Goal: Task Accomplishment & Management: Manage account settings

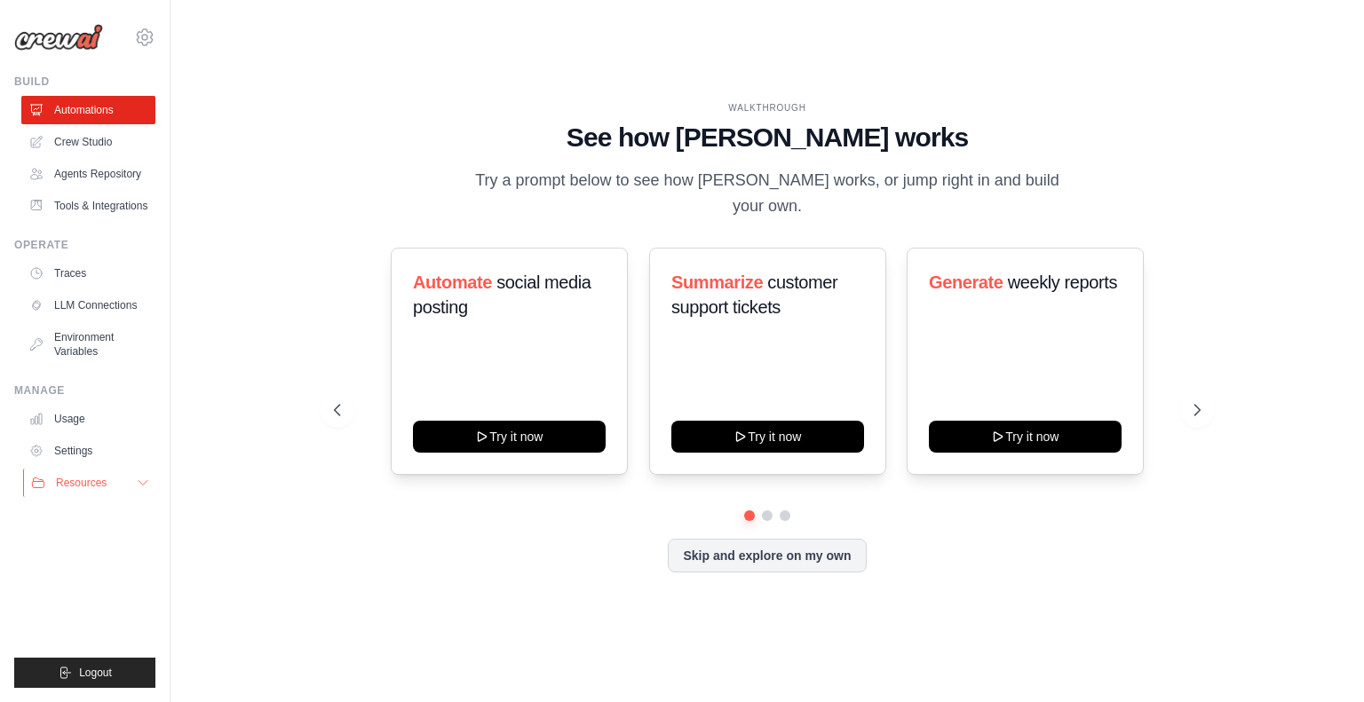
click at [89, 479] on span "Resources" at bounding box center [81, 483] width 51 height 14
click at [92, 480] on span "Resources" at bounding box center [81, 483] width 51 height 14
click at [74, 453] on link "Settings" at bounding box center [90, 451] width 134 height 28
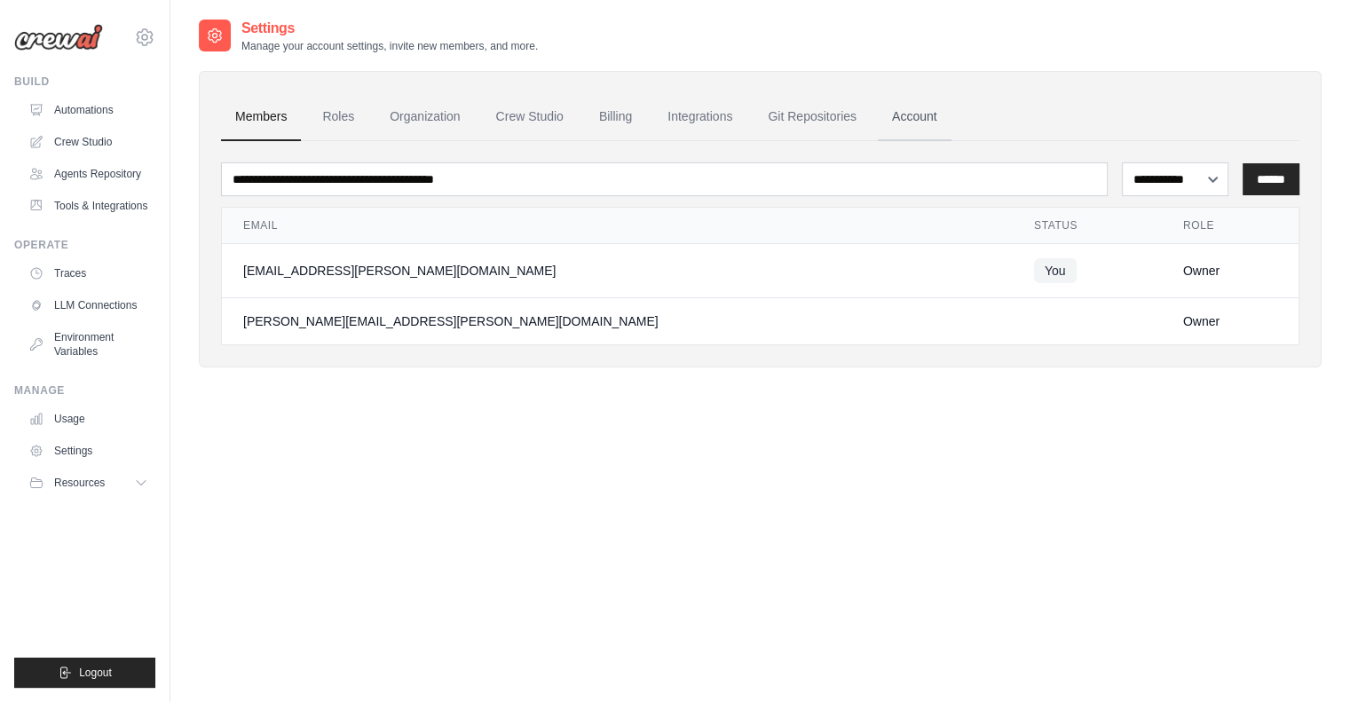
click at [907, 118] on link "Account" at bounding box center [915, 117] width 74 height 48
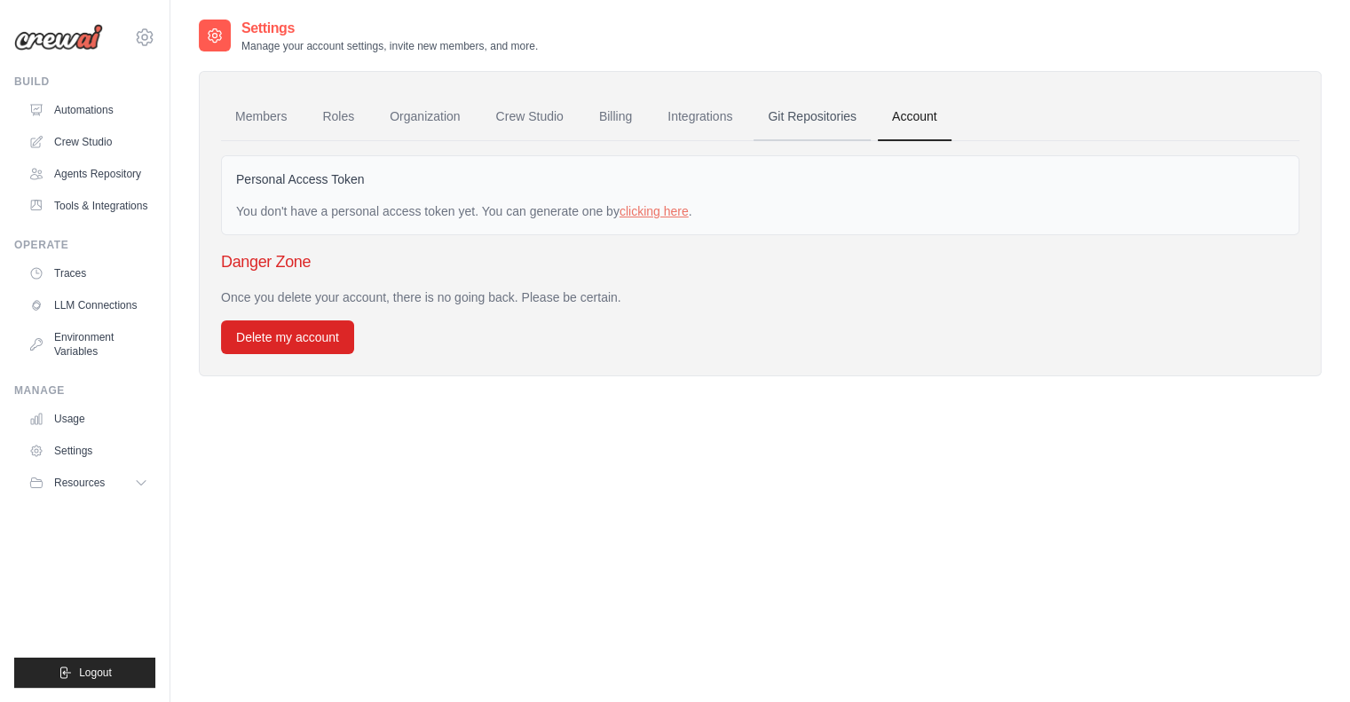
click at [786, 115] on link "Git Repositories" at bounding box center [812, 117] width 117 height 48
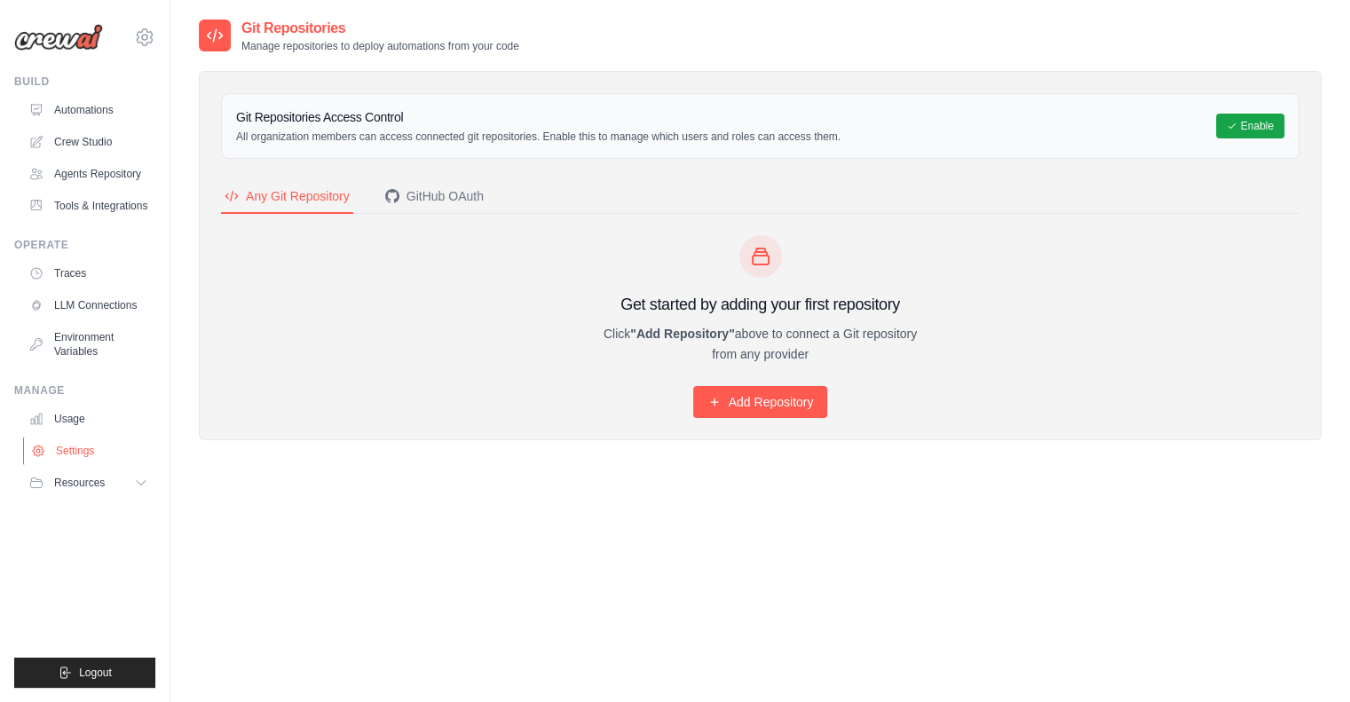
click at [85, 450] on link "Settings" at bounding box center [90, 451] width 134 height 28
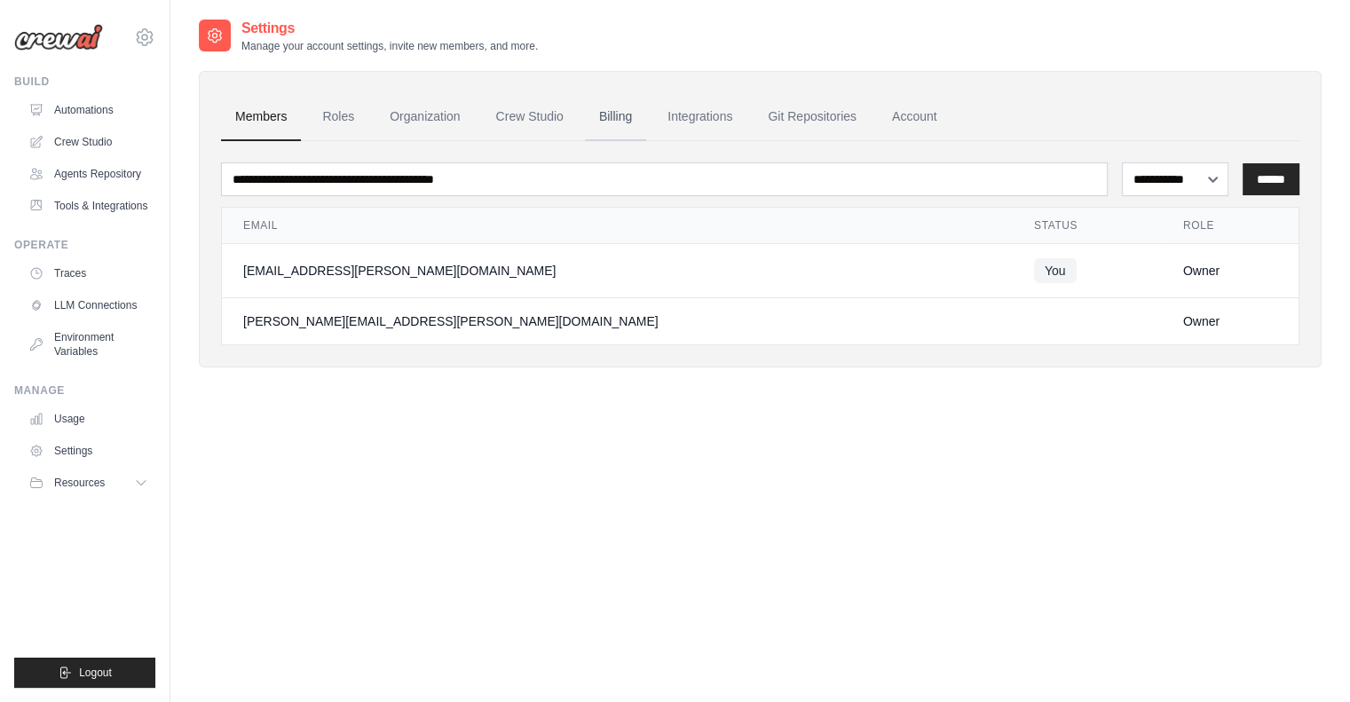
click at [604, 128] on link "Billing" at bounding box center [615, 117] width 61 height 48
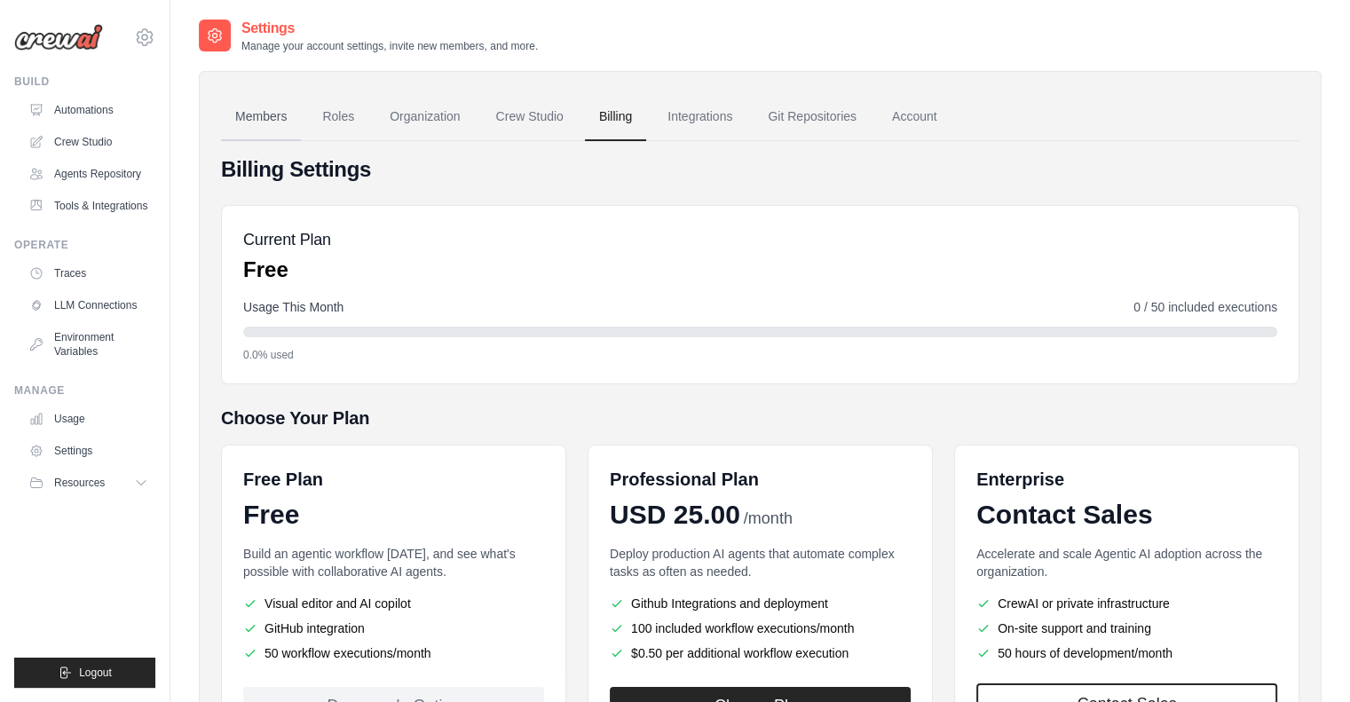
click at [268, 116] on link "Members" at bounding box center [261, 117] width 80 height 48
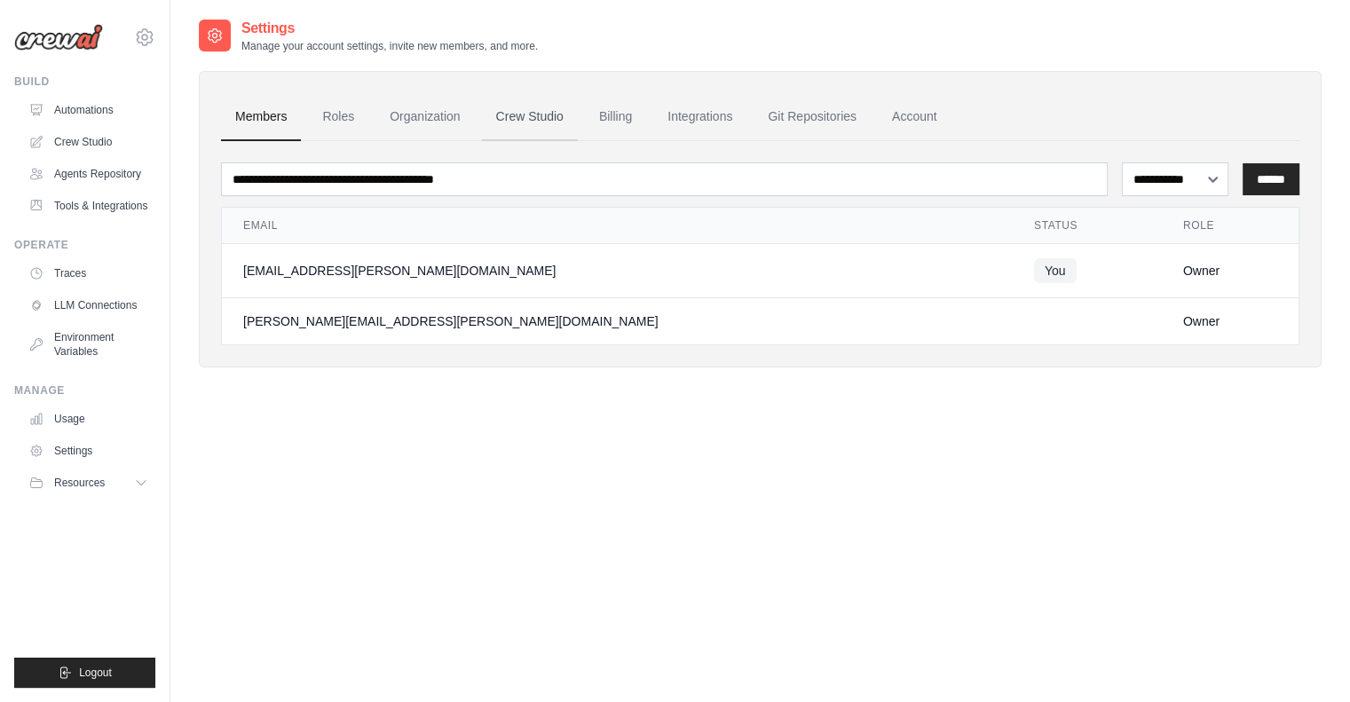
click at [531, 123] on link "Crew Studio" at bounding box center [530, 117] width 96 height 48
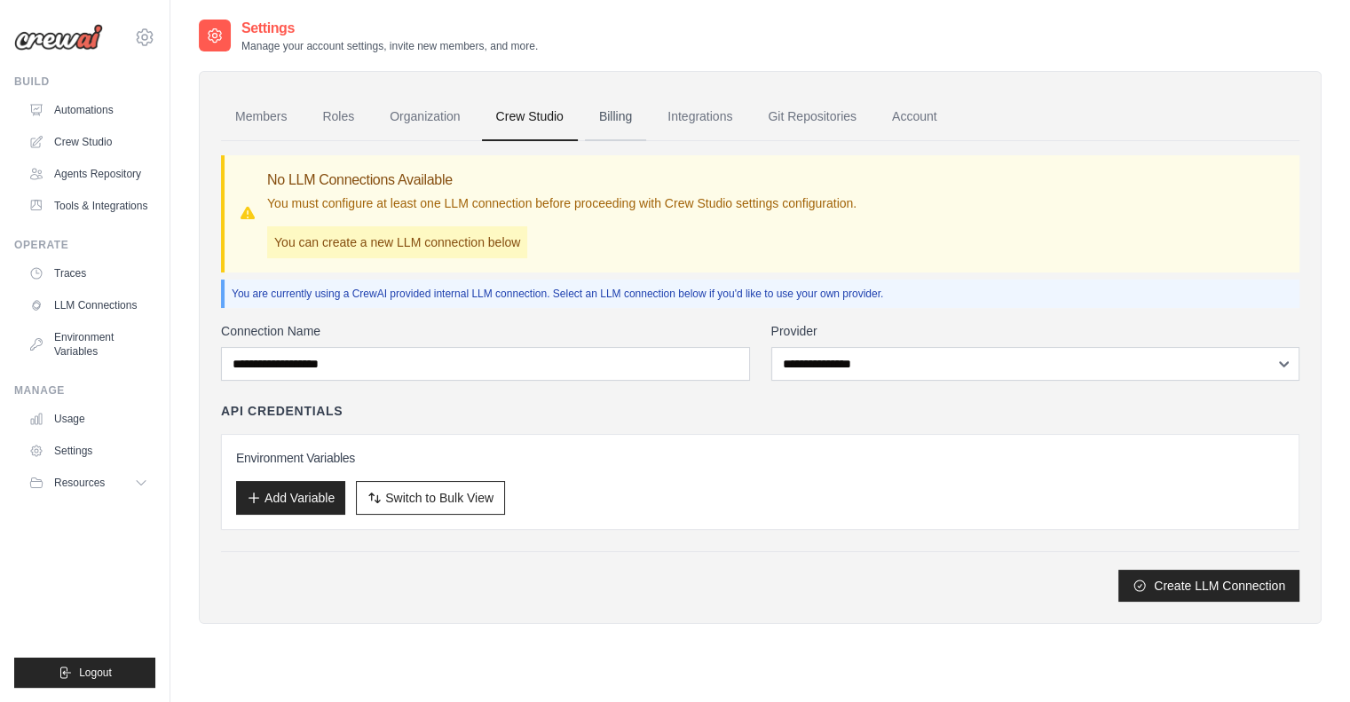
click at [600, 121] on link "Billing" at bounding box center [615, 117] width 61 height 48
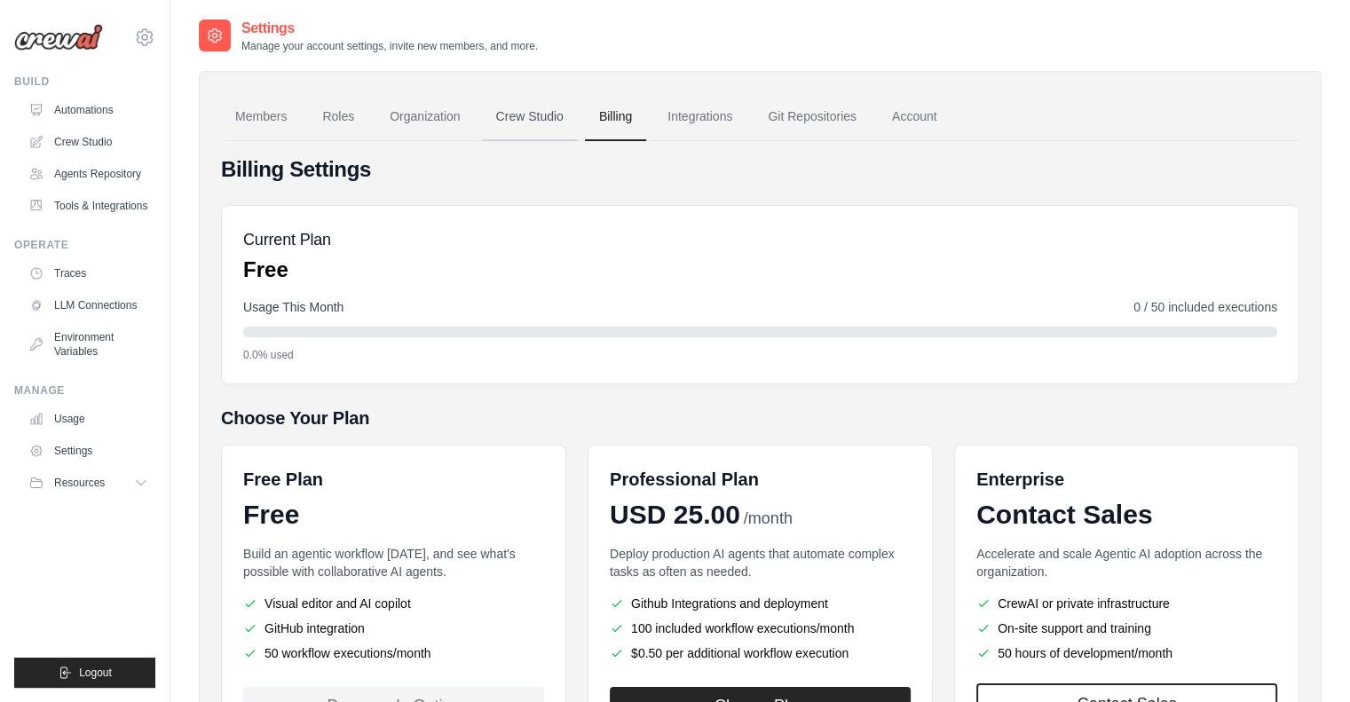
click at [527, 102] on link "Crew Studio" at bounding box center [530, 117] width 96 height 48
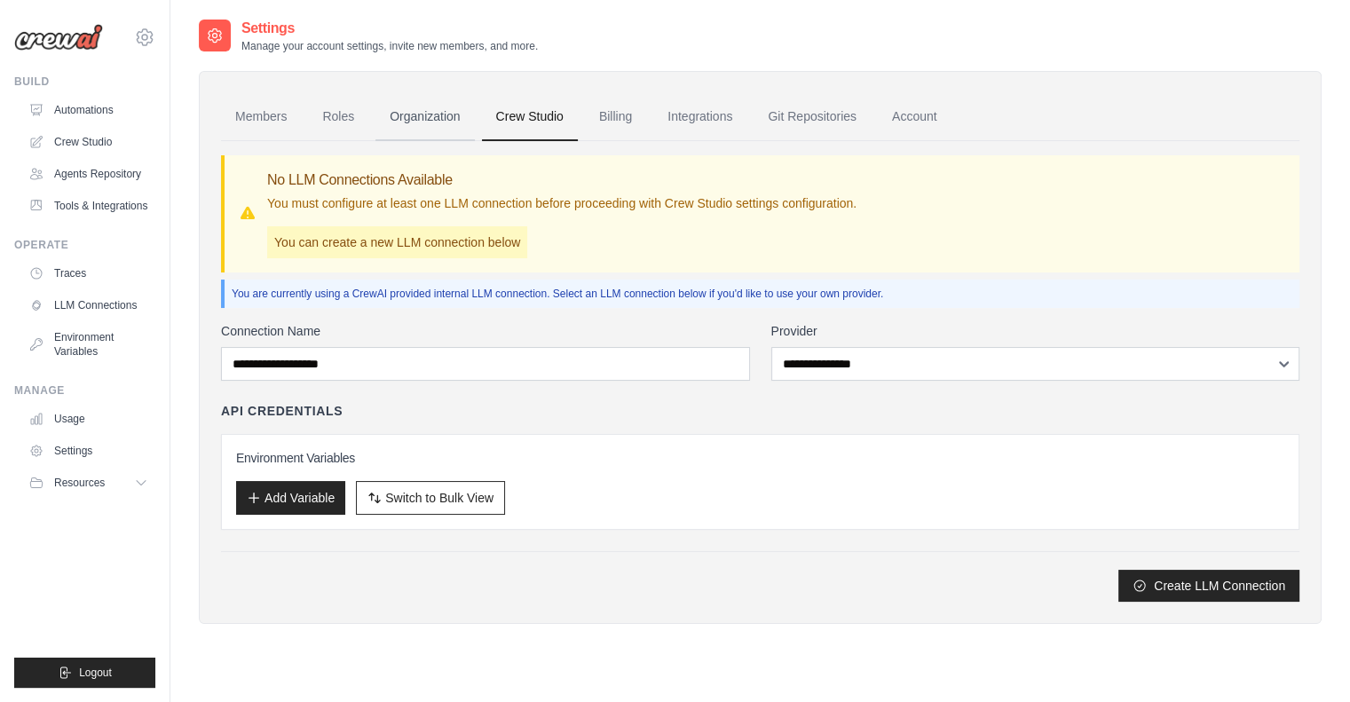
click at [430, 124] on link "Organization" at bounding box center [425, 117] width 99 height 48
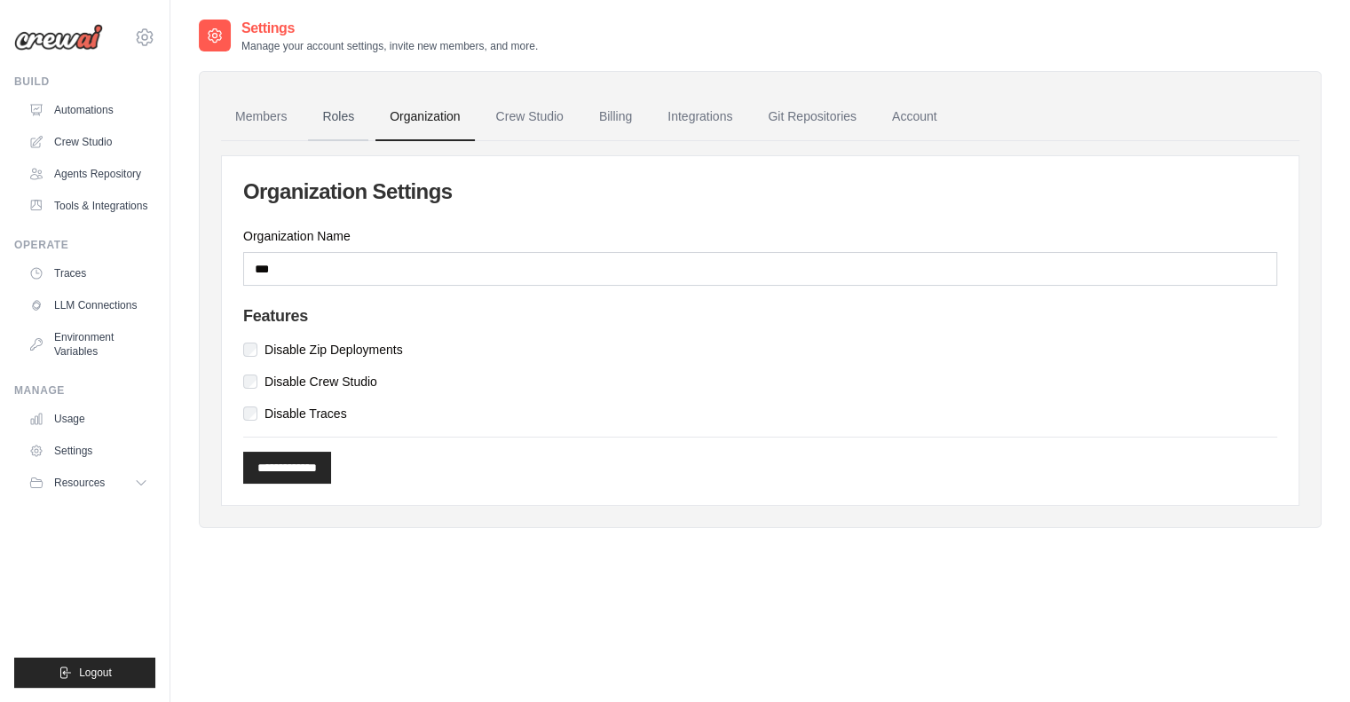
click at [329, 124] on link "Roles" at bounding box center [338, 117] width 60 height 48
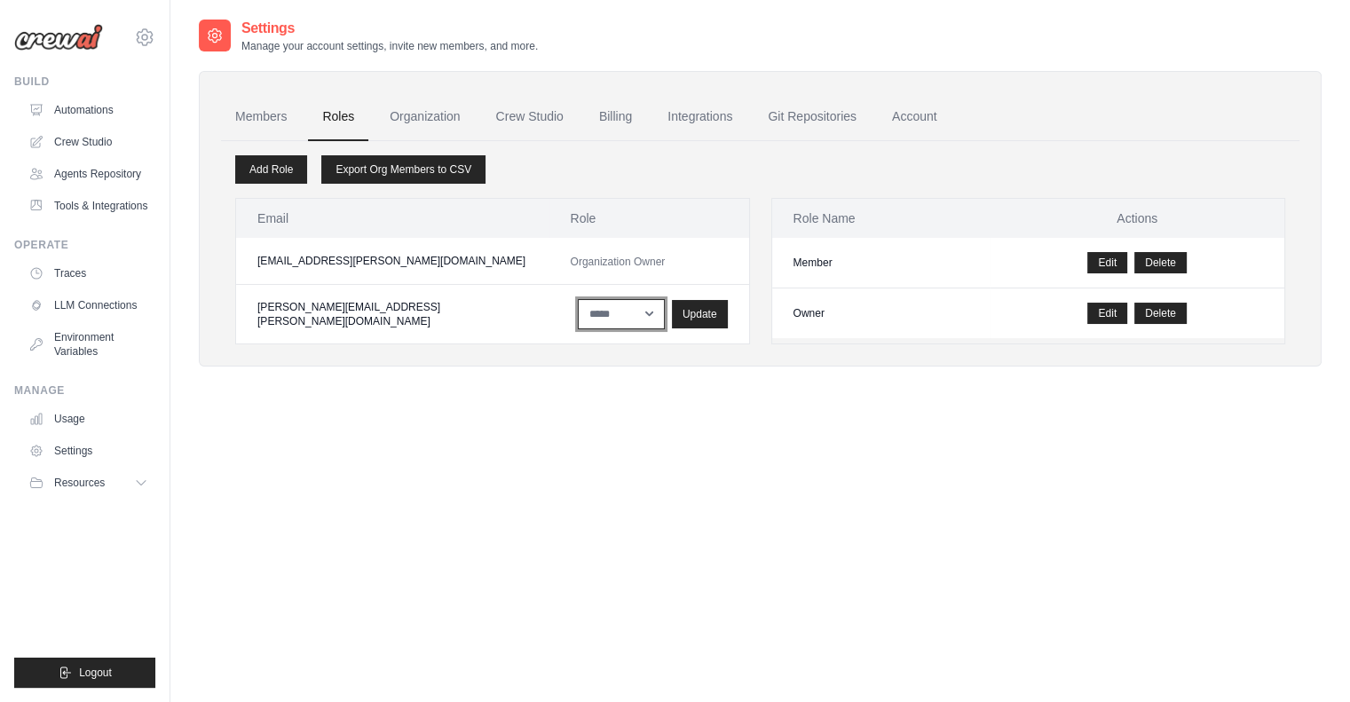
click at [582, 317] on select "****** *****" at bounding box center [621, 314] width 87 height 30
click at [653, 432] on div "Settings Manage your account settings, invite new members, and more. Members Ro…" at bounding box center [760, 369] width 1123 height 702
click at [510, 113] on link "Crew Studio" at bounding box center [530, 117] width 96 height 48
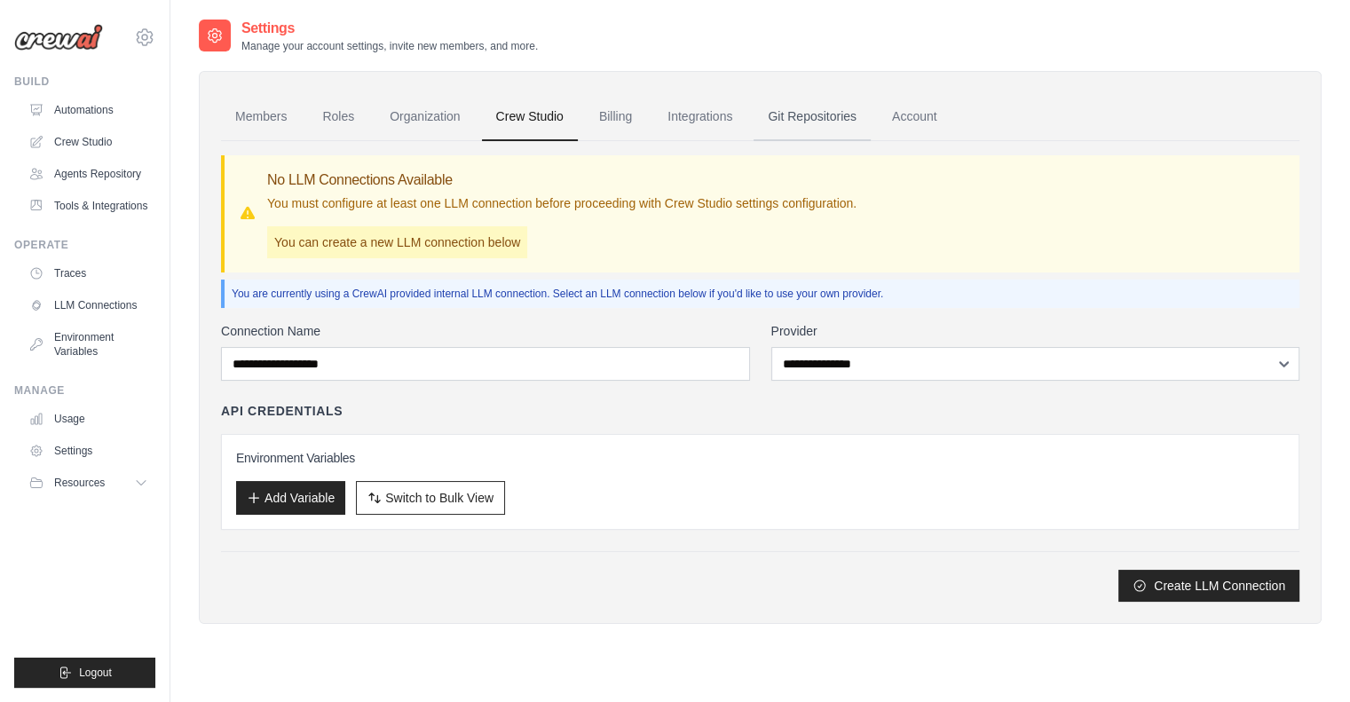
click at [819, 107] on link "Git Repositories" at bounding box center [812, 117] width 117 height 48
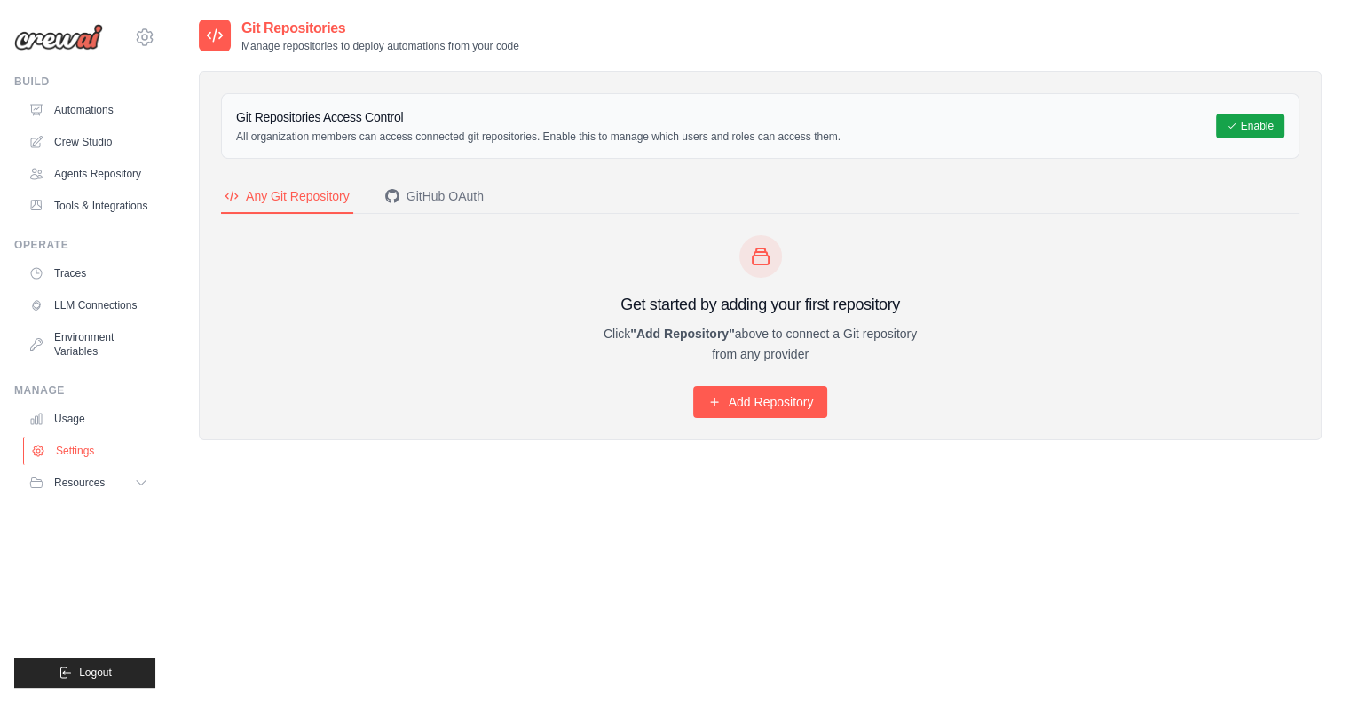
click at [87, 451] on link "Settings" at bounding box center [90, 451] width 134 height 28
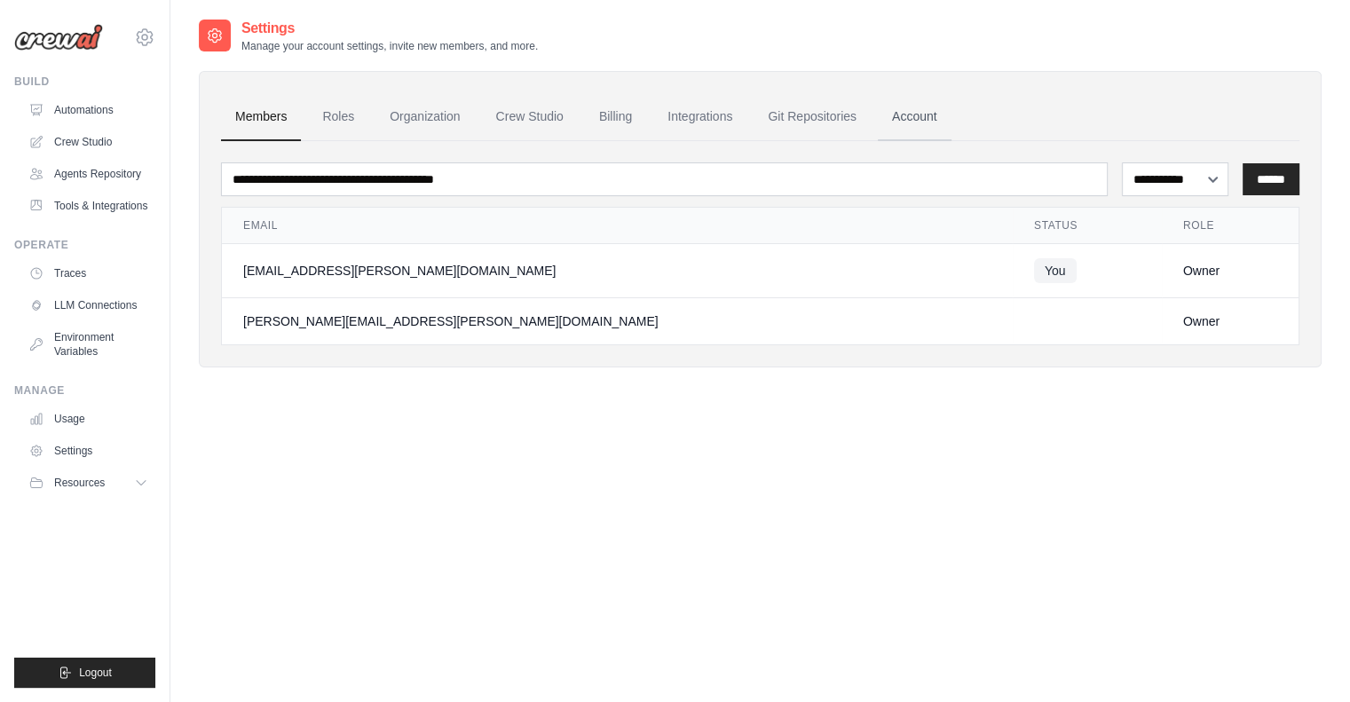
click at [916, 123] on link "Account" at bounding box center [915, 117] width 74 height 48
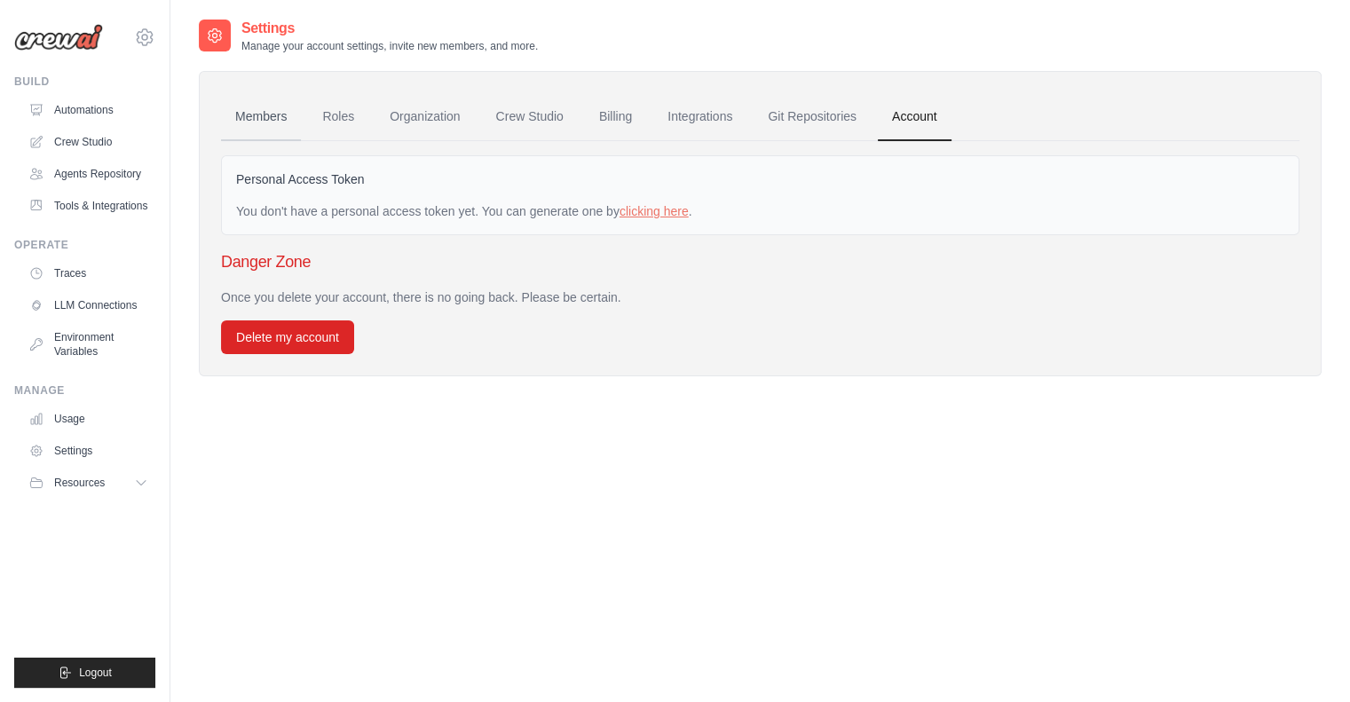
click at [273, 120] on link "Members" at bounding box center [261, 117] width 80 height 48
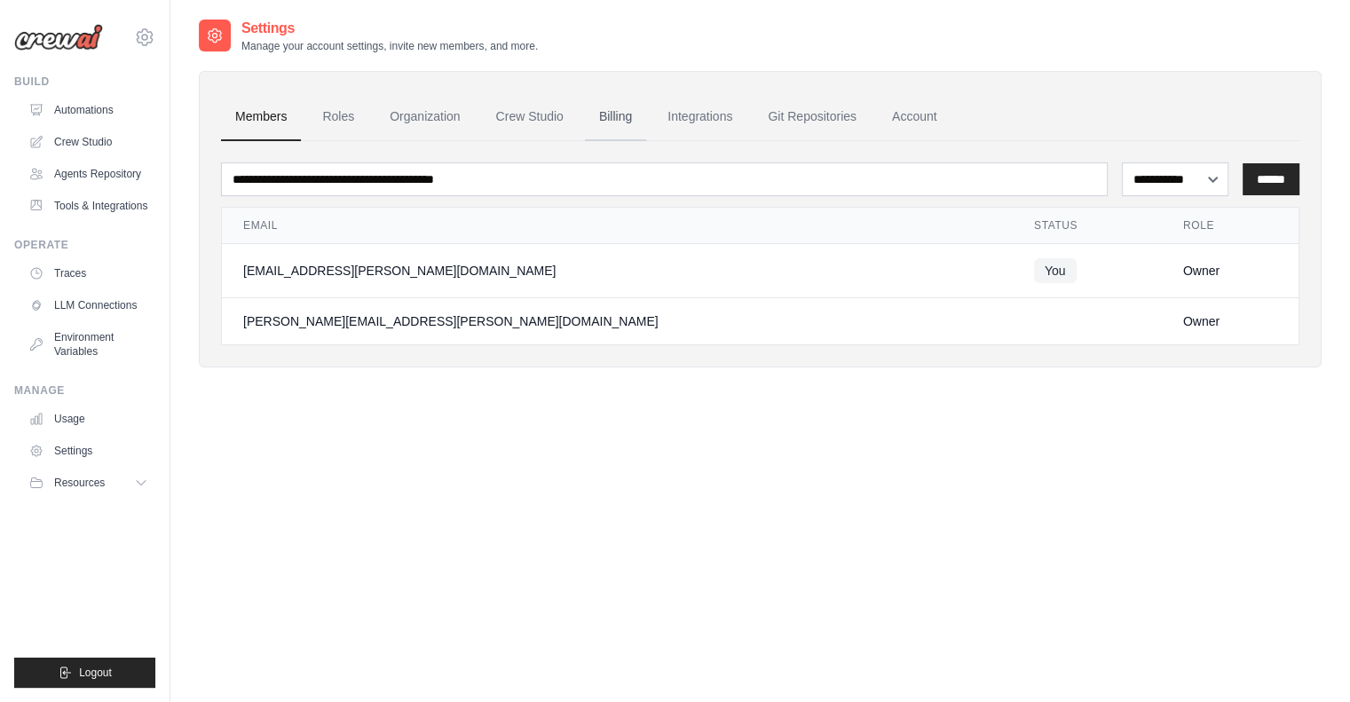
click at [602, 121] on link "Billing" at bounding box center [615, 117] width 61 height 48
